Goal: Task Accomplishment & Management: Complete application form

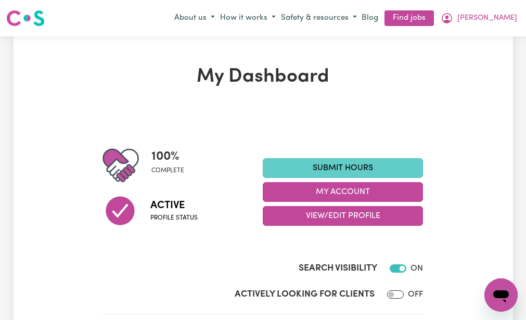
click at [288, 169] on link "Submit Hours" at bounding box center [343, 168] width 160 height 20
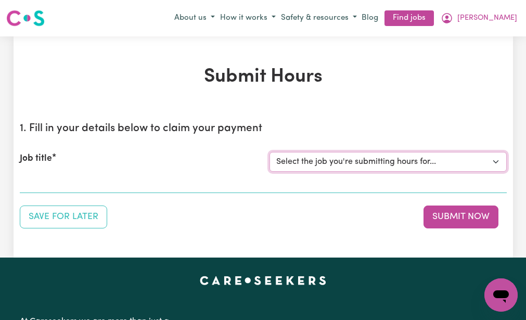
click at [288, 169] on select "Select the job you're submitting hours for... [[PERSON_NAME] (NDIS number: 4302…" at bounding box center [388, 162] width 237 height 20
select select "3393"
click at [270, 152] on select "Select the job you're submitting hours for... [[PERSON_NAME] (NDIS number: 4302…" at bounding box center [388, 162] width 237 height 20
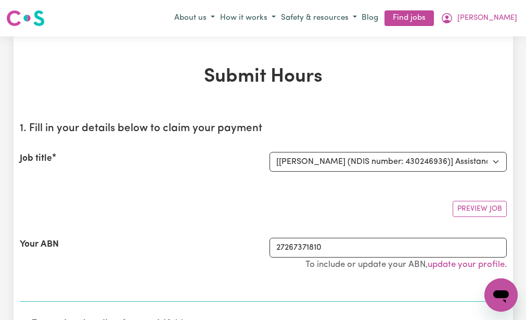
click at [264, 192] on section "1. Fill in your details below to claim your payment Job title Select the job yo…" at bounding box center [263, 208] width 487 height 188
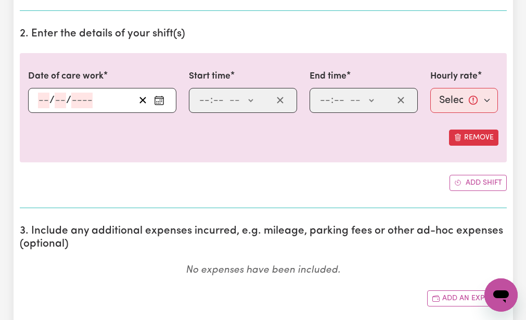
scroll to position [291, 0]
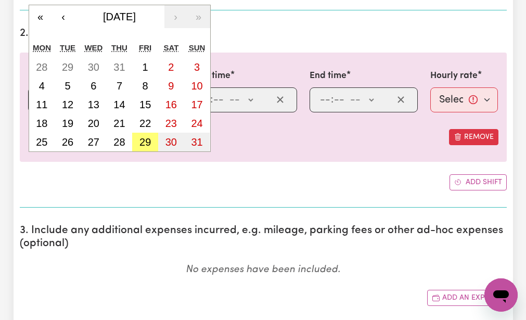
click at [43, 98] on div "/ / « ‹ [DATE] › » Mon Tue Wed Thu Fri Sat Sun 28 29 30 31 1 2 3 4 5 6 7 8 9 10…" at bounding box center [102, 99] width 148 height 25
click at [68, 137] on abbr "26" at bounding box center [67, 141] width 11 height 11
type input "[DATE]"
type input "26"
type input "8"
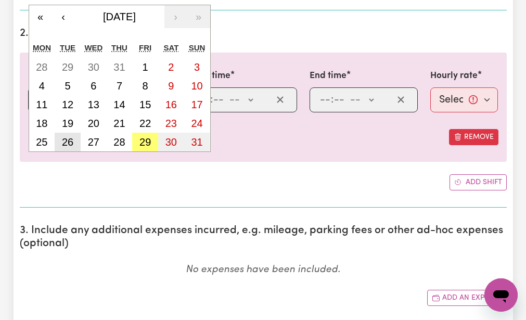
type input "2025"
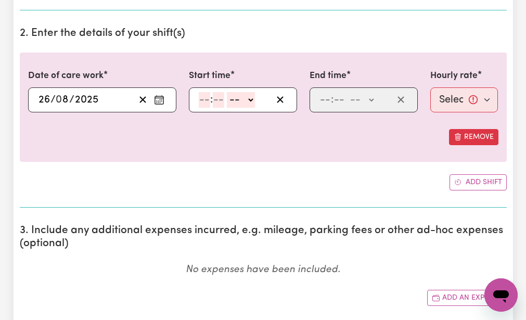
click at [205, 98] on input "number" at bounding box center [204, 100] width 11 height 16
type input "9"
type input "30"
click at [228, 98] on select "-- AM PM" at bounding box center [238, 100] width 28 height 16
select select "am"
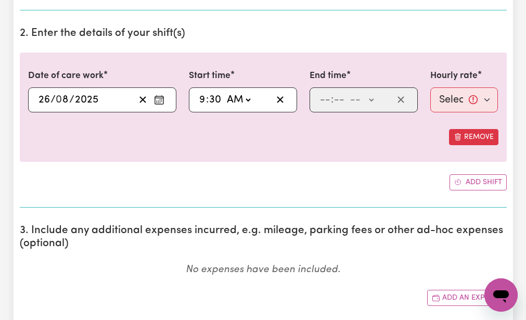
click at [224, 92] on select "-- AM PM" at bounding box center [238, 100] width 28 height 16
type input "09:30"
click at [324, 93] on input "number" at bounding box center [325, 100] width 11 height 16
type input "12"
type input "30"
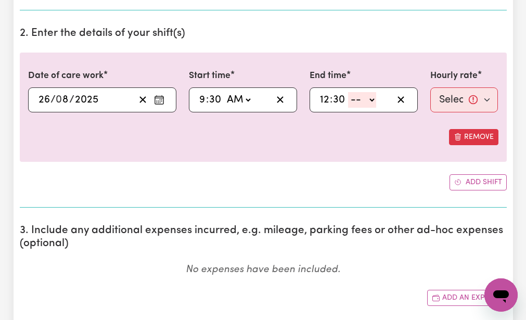
click at [354, 101] on select "-- AM PM" at bounding box center [362, 100] width 28 height 16
select select "pm"
click at [348, 92] on select "-- AM PM" at bounding box center [362, 100] width 28 height 16
type input "12:30"
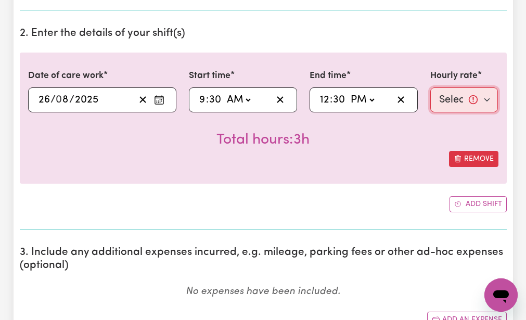
click at [445, 95] on select "Select rate... $51.98 (Weekday)" at bounding box center [464, 99] width 68 height 25
select select "51.98-Weekday"
click at [430, 87] on select "Select rate... $51.98 (Weekday)" at bounding box center [464, 99] width 68 height 25
click at [411, 135] on div "Total hours: 3h" at bounding box center [263, 131] width 470 height 39
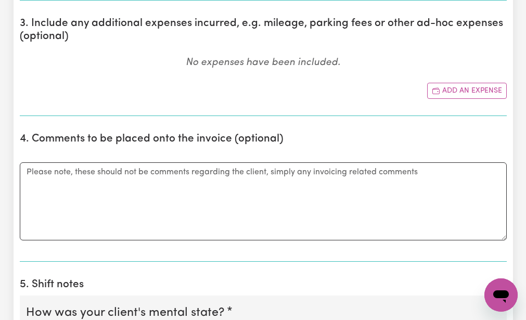
scroll to position [541, 0]
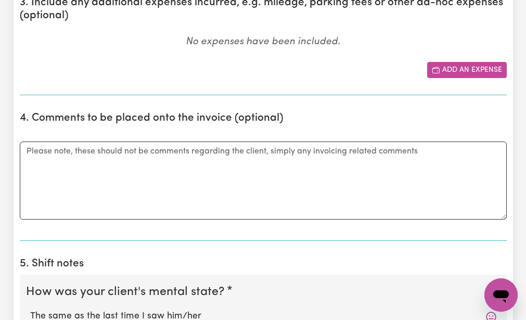
click at [451, 67] on button "Add an expense" at bounding box center [467, 70] width 80 height 16
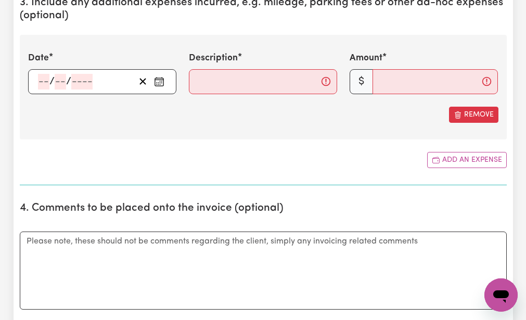
click at [43, 79] on div "/ /" at bounding box center [102, 81] width 148 height 25
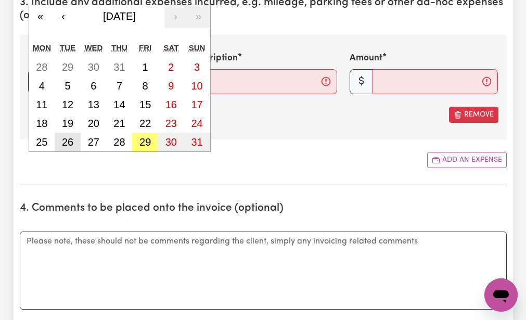
click at [64, 144] on abbr "26" at bounding box center [67, 141] width 11 height 11
type input "[DATE]"
type input "26"
type input "8"
type input "2025"
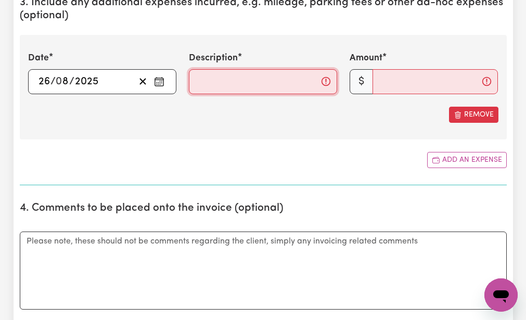
click at [197, 80] on input "Description" at bounding box center [263, 81] width 148 height 25
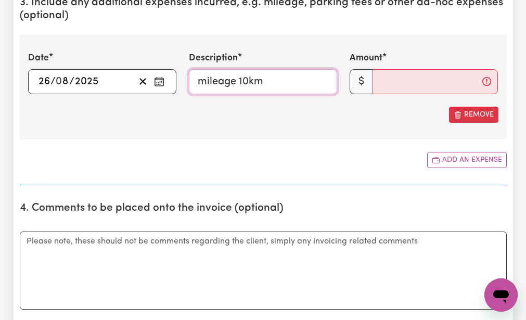
type input "mileage 10km"
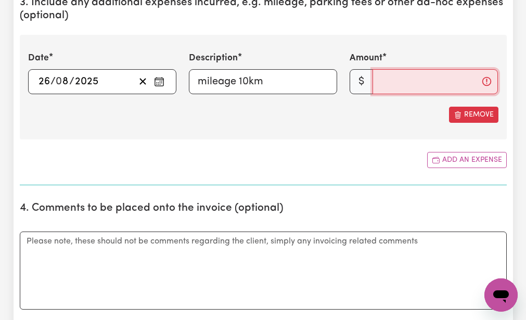
click at [381, 81] on input "Amount" at bounding box center [435, 81] width 125 height 25
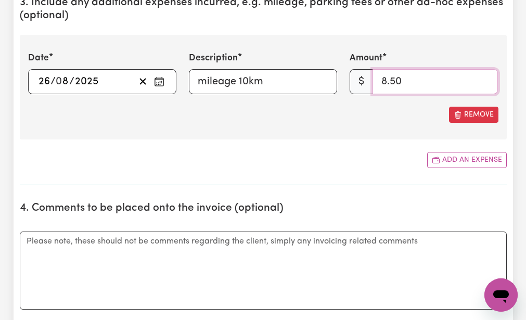
type input "8.50"
click at [307, 158] on div "Add an expense" at bounding box center [263, 160] width 487 height 16
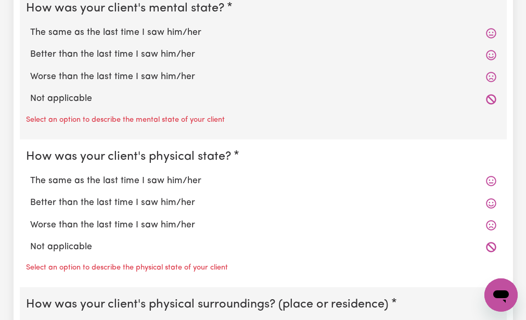
scroll to position [916, 0]
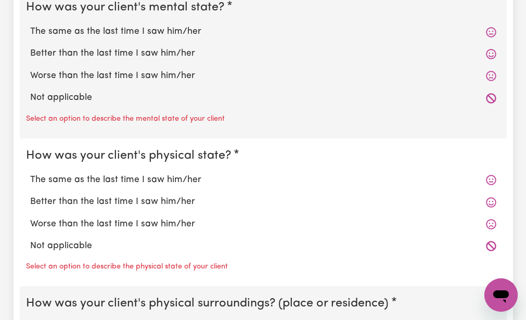
click at [106, 27] on label "The same as the last time I saw him/her" at bounding box center [263, 32] width 466 height 14
click at [30, 25] on input "The same as the last time I saw him/her" at bounding box center [30, 24] width 1 height 1
radio input "true"
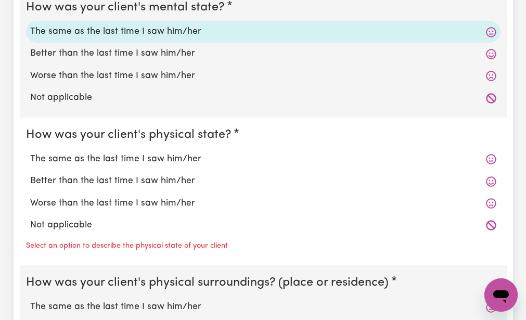
click at [86, 119] on fieldset "How was your client's physical state? The same as the last time I saw him/her B…" at bounding box center [263, 192] width 487 height 148
click at [83, 155] on label "The same as the last time I saw him/her" at bounding box center [263, 159] width 466 height 14
click at [30, 152] on input "The same as the last time I saw him/her" at bounding box center [30, 152] width 1 height 1
radio input "true"
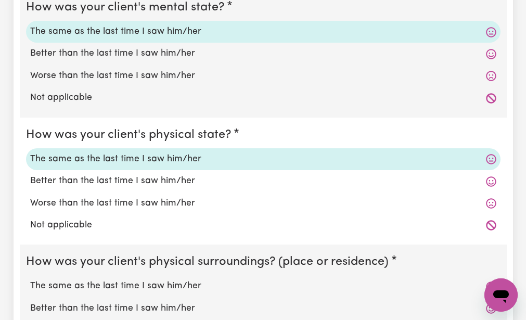
click at [70, 235] on div "Not applicable" at bounding box center [263, 225] width 475 height 22
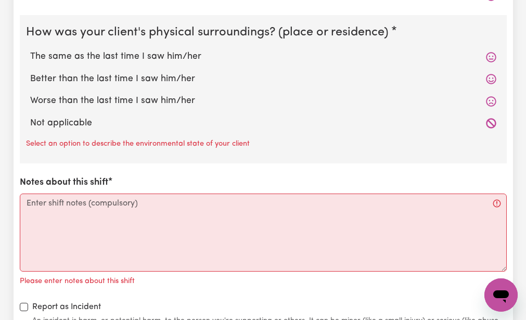
scroll to position [1166, 0]
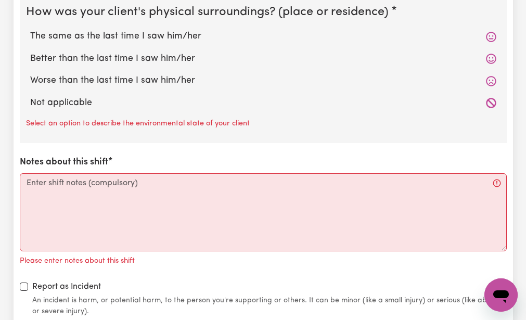
click at [118, 35] on label "The same as the last time I saw him/her" at bounding box center [263, 37] width 466 height 14
click at [30, 30] on input "The same as the last time I saw him/her" at bounding box center [30, 29] width 1 height 1
radio input "true"
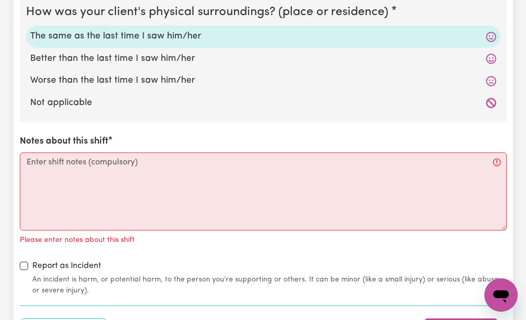
click at [53, 125] on div "How was your client's mental state? The same as the last time I saw him/her Bet…" at bounding box center [263, 18] width 487 height 556
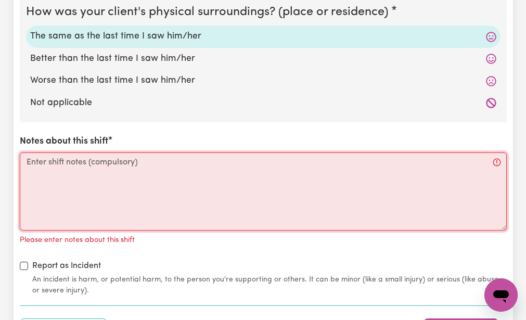
click at [27, 162] on textarea "Notes about this shift" at bounding box center [263, 191] width 487 height 78
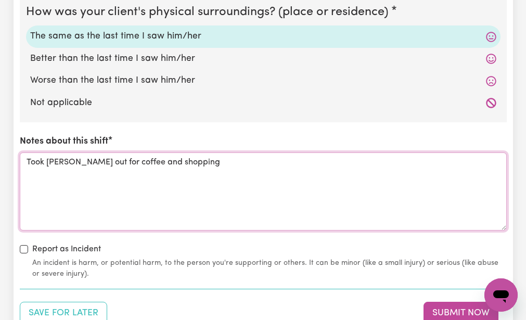
click at [27, 162] on textarea "Took [PERSON_NAME] out for coffee and shopping" at bounding box center [263, 191] width 487 height 78
type textarea "g"
type textarea "Took [PERSON_NAME] out for coffee and shopping and we did some housework."
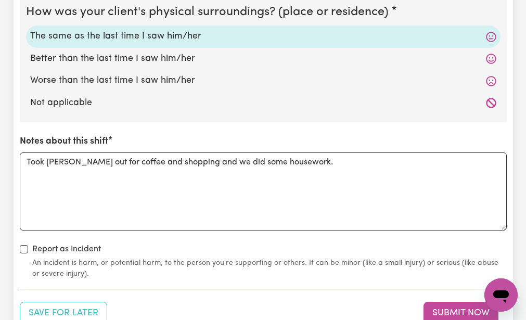
click at [107, 236] on div "How was your client's mental state? The same as the last time I saw him/her Bet…" at bounding box center [263, 10] width 487 height 540
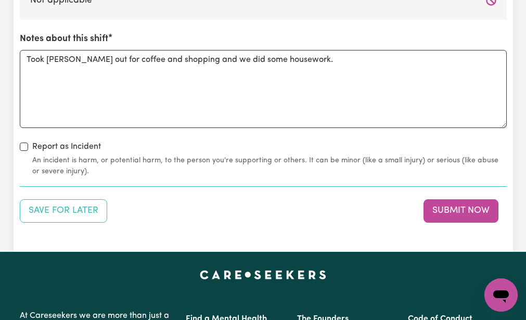
scroll to position [1291, 0]
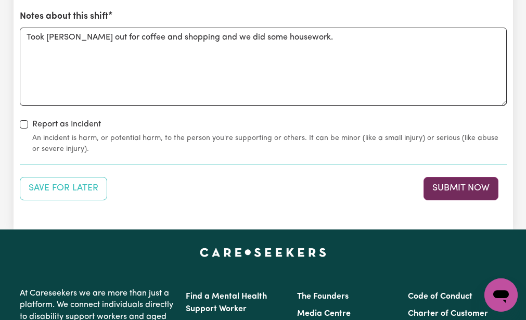
click at [439, 185] on button "Submit Now" at bounding box center [461, 188] width 75 height 23
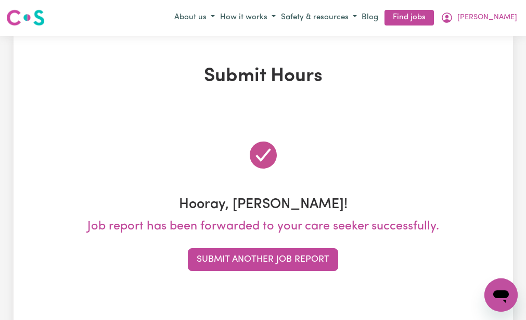
scroll to position [0, 0]
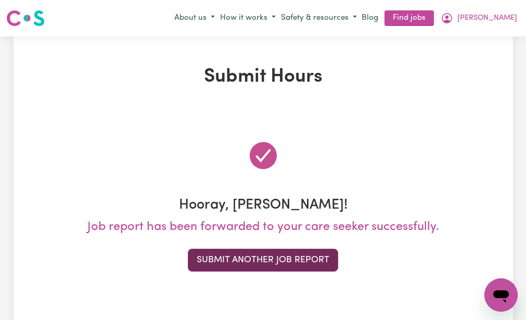
click at [303, 256] on button "Submit Another Job Report" at bounding box center [263, 260] width 150 height 23
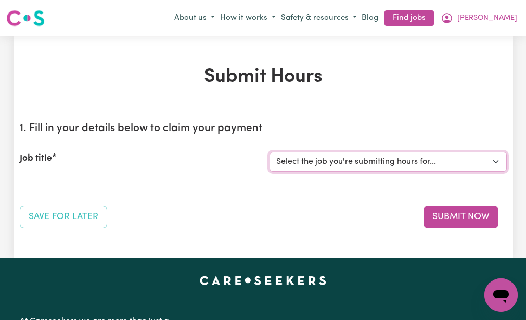
click at [324, 157] on select "Select the job you're submitting hours for... [[PERSON_NAME] (NDIS number: 4302…" at bounding box center [388, 162] width 237 height 20
select select "3393"
click at [270, 152] on select "Select the job you're submitting hours for... [[PERSON_NAME] (NDIS number: 4302…" at bounding box center [388, 162] width 237 height 20
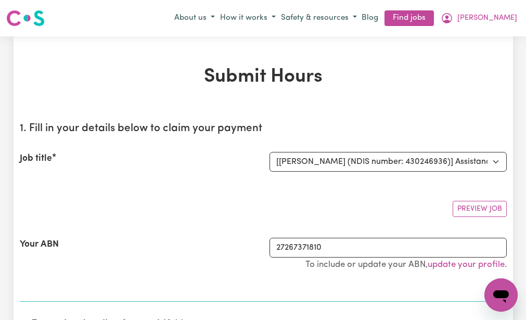
click at [262, 196] on div "Preview Job" at bounding box center [263, 205] width 487 height 24
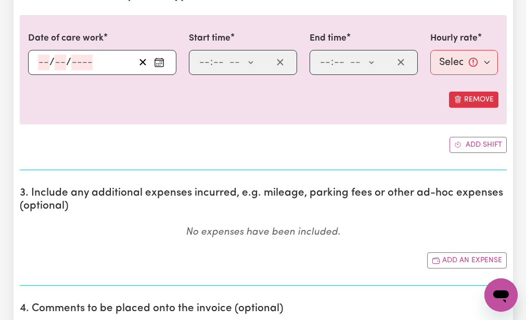
scroll to position [333, 0]
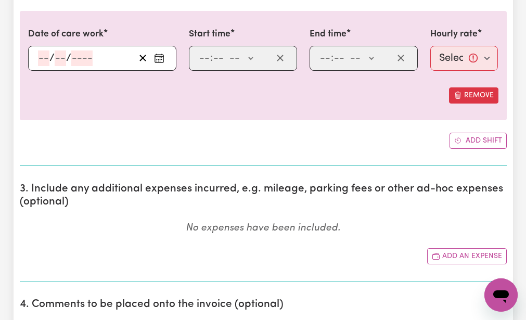
click at [41, 52] on div "/ /" at bounding box center [102, 58] width 148 height 25
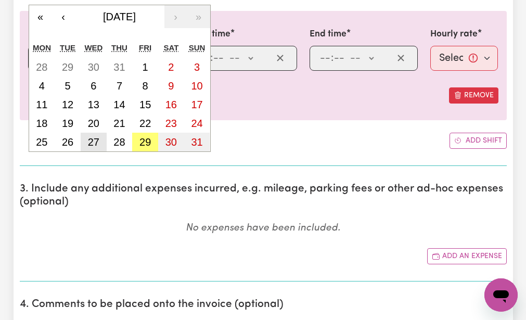
click at [93, 138] on abbr "27" at bounding box center [93, 141] width 11 height 11
type input "[DATE]"
type input "27"
type input "8"
type input "2025"
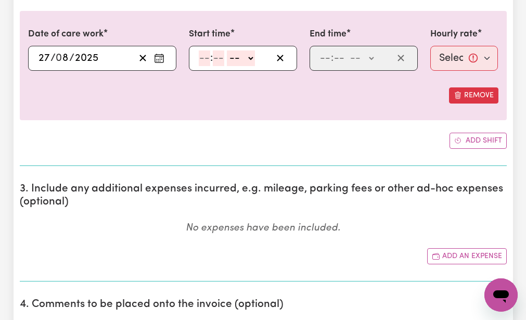
click at [203, 56] on input "number" at bounding box center [204, 58] width 11 height 16
type input "9"
type input "0"
click at [229, 56] on select "-- AM PM" at bounding box center [239, 58] width 28 height 16
select select "am"
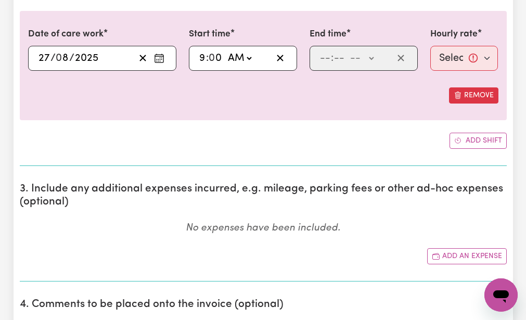
click at [225, 50] on select "-- AM PM" at bounding box center [239, 58] width 28 height 16
type input "09:00"
click at [326, 58] on input "number" at bounding box center [325, 58] width 11 height 16
type input "12"
type input "0"
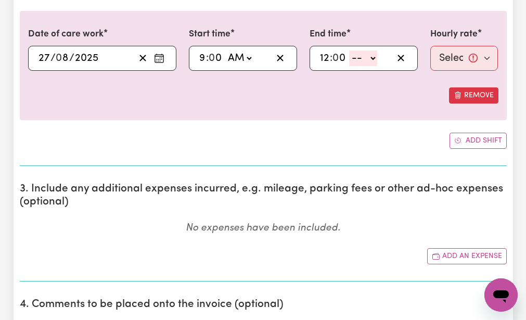
click at [358, 60] on select "-- AM PM" at bounding box center [363, 58] width 28 height 16
select select "pm"
click at [349, 50] on select "-- AM PM" at bounding box center [363, 58] width 28 height 16
type input "12:00"
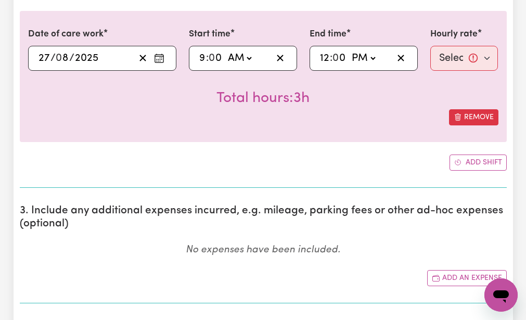
click at [363, 105] on div "Total hours: 3h" at bounding box center [263, 90] width 470 height 39
click at [450, 56] on select "Select rate... $51.98 (Weekday)" at bounding box center [464, 58] width 68 height 25
select select "51.98-Weekday"
click at [430, 46] on select "Select rate... $51.98 (Weekday)" at bounding box center [464, 58] width 68 height 25
click at [426, 98] on div "Total hours: 3h" at bounding box center [263, 90] width 470 height 39
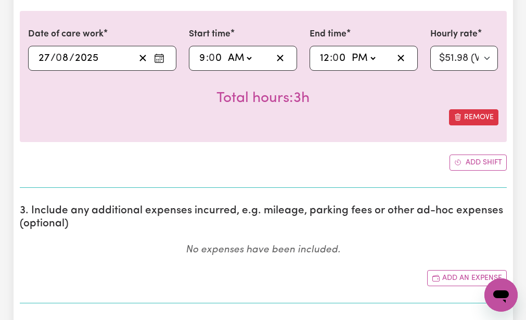
click at [363, 164] on div "Add shift" at bounding box center [263, 163] width 487 height 16
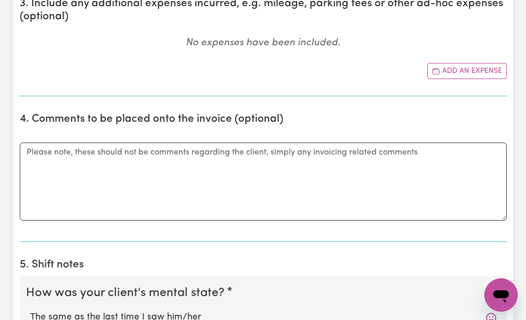
scroll to position [541, 0]
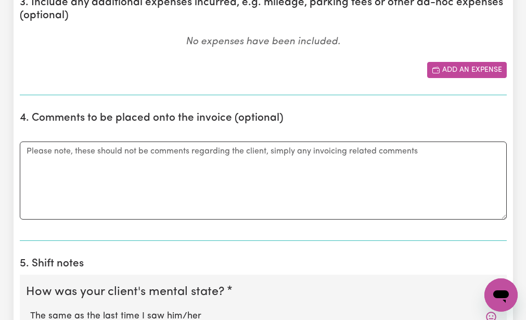
click at [454, 66] on button "Add an expense" at bounding box center [467, 70] width 80 height 16
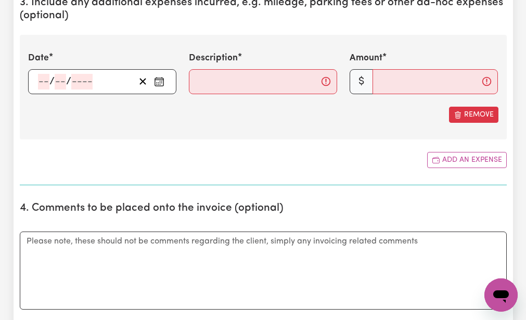
click at [44, 80] on div "/ /" at bounding box center [102, 81] width 148 height 25
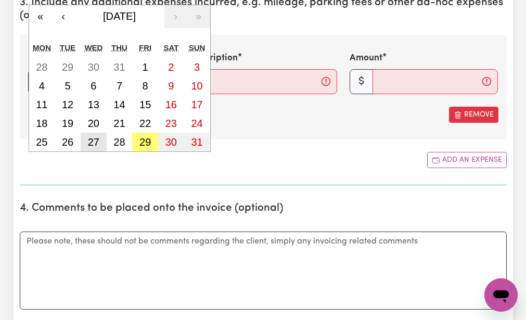
click at [92, 139] on abbr "27" at bounding box center [93, 141] width 11 height 11
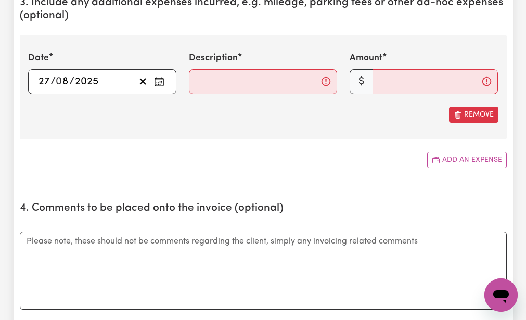
type input "[DATE]"
type input "27"
type input "8"
type input "2025"
click at [197, 81] on input "Description" at bounding box center [263, 81] width 148 height 25
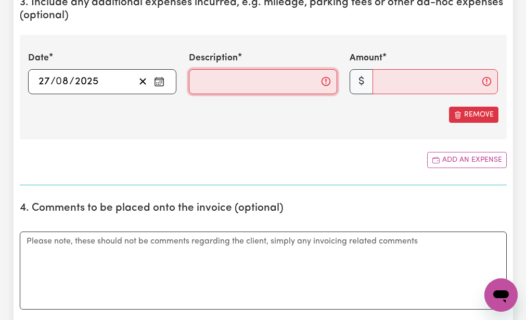
type input "mileage 17km"
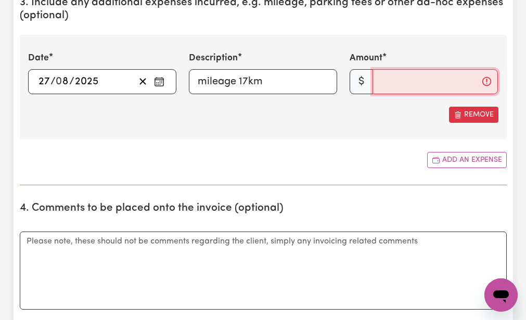
click at [377, 82] on input "Amount" at bounding box center [435, 81] width 125 height 25
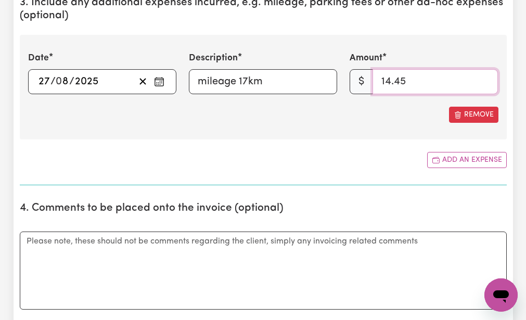
type input "14.45"
click at [331, 152] on div "Add an expense" at bounding box center [263, 160] width 487 height 16
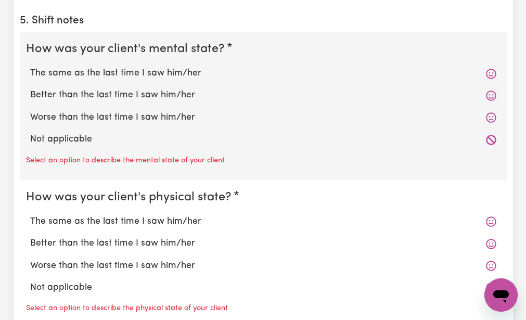
scroll to position [895, 0]
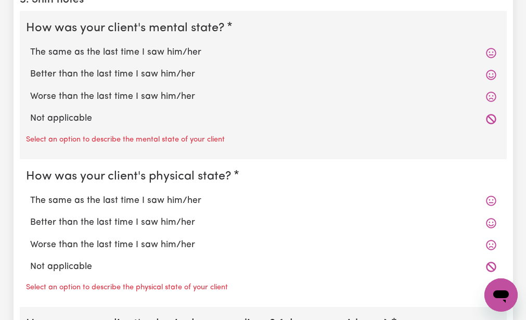
click at [72, 47] on label "The same as the last time I saw him/her" at bounding box center [263, 53] width 466 height 14
click at [30, 46] on input "The same as the last time I saw him/her" at bounding box center [30, 45] width 1 height 1
radio input "true"
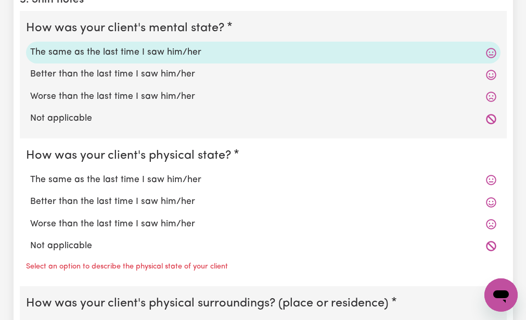
click at [76, 141] on fieldset "How was your client's physical state? The same as the last time I saw him/her B…" at bounding box center [263, 212] width 487 height 148
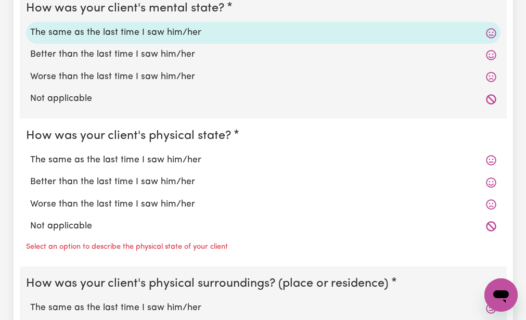
scroll to position [916, 0]
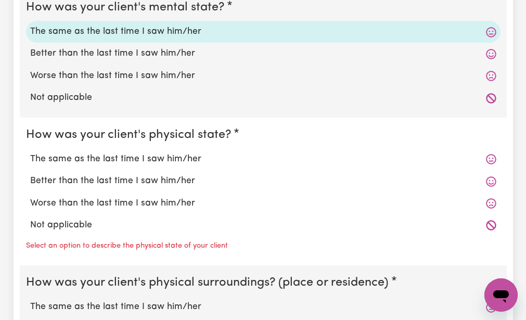
click at [75, 157] on label "The same as the last time I saw him/her" at bounding box center [263, 159] width 466 height 14
click at [30, 152] on input "The same as the last time I saw him/her" at bounding box center [30, 152] width 1 height 1
radio input "true"
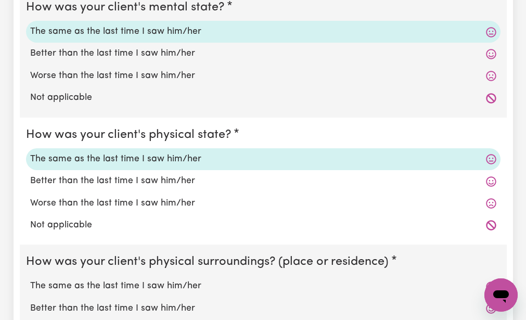
click at [45, 233] on div "Not applicable" at bounding box center [263, 225] width 475 height 22
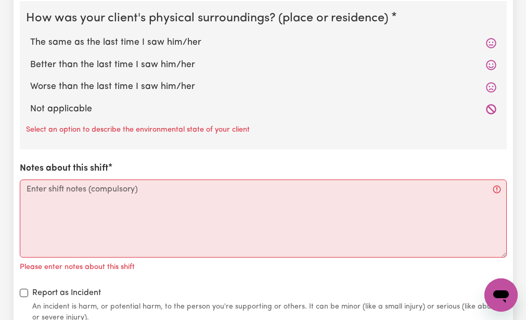
scroll to position [1166, 0]
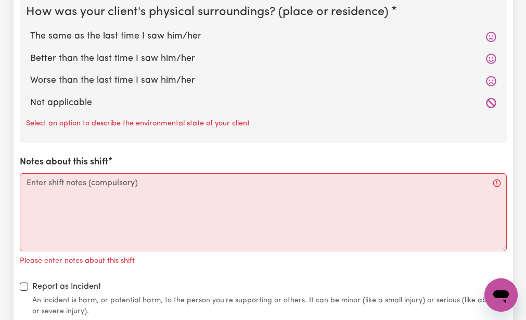
click at [126, 41] on label "The same as the last time I saw him/her" at bounding box center [263, 37] width 466 height 14
click at [30, 30] on input "The same as the last time I saw him/her" at bounding box center [30, 29] width 1 height 1
radio input "true"
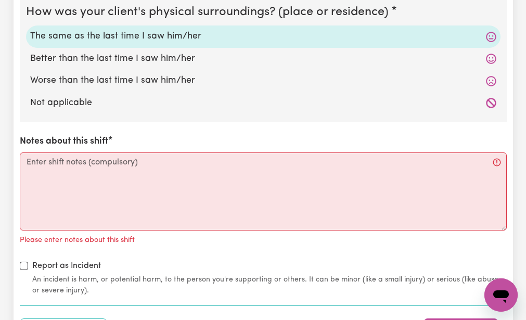
click at [55, 129] on div "How was your client's mental state? The same as the last time I saw him/her Bet…" at bounding box center [263, 18] width 487 height 556
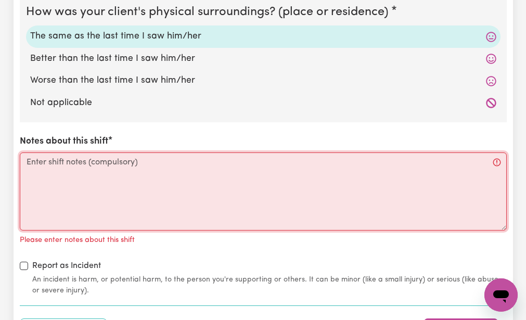
click at [28, 162] on textarea "Notes about this shift" at bounding box center [263, 191] width 487 height 78
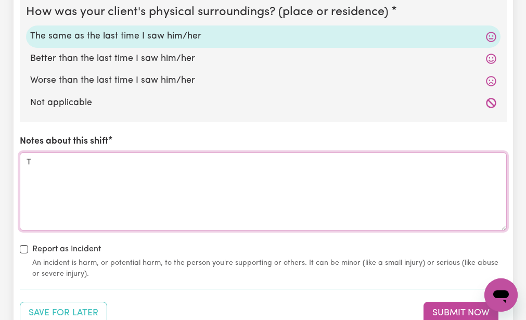
type textarea "T"
type textarea "[PERSON_NAME] had [MEDICAL_DATA] and group physio."
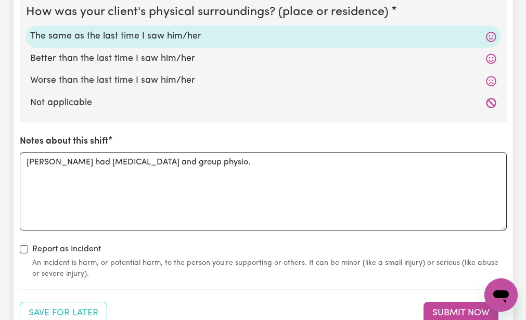
click at [145, 242] on div "How was your client's mental state? The same as the last time I saw him/her Bet…" at bounding box center [263, 10] width 487 height 540
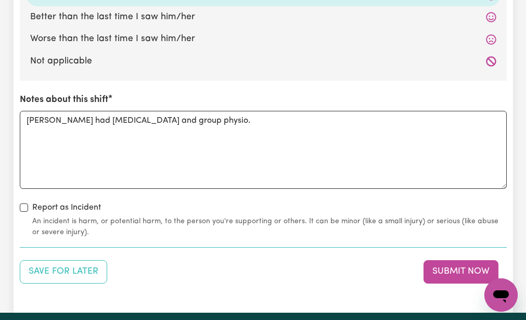
scroll to position [1228, 0]
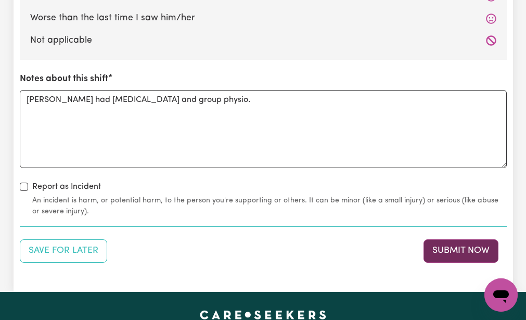
click at [444, 246] on button "Submit Now" at bounding box center [461, 250] width 75 height 23
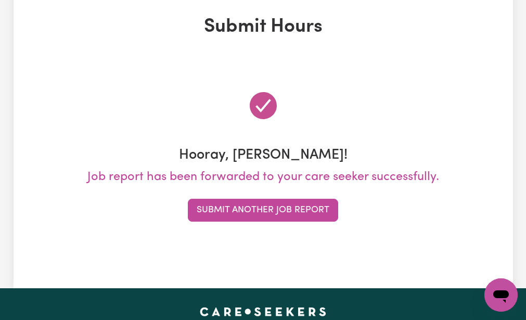
scroll to position [0, 0]
